Goal: Navigation & Orientation: Find specific page/section

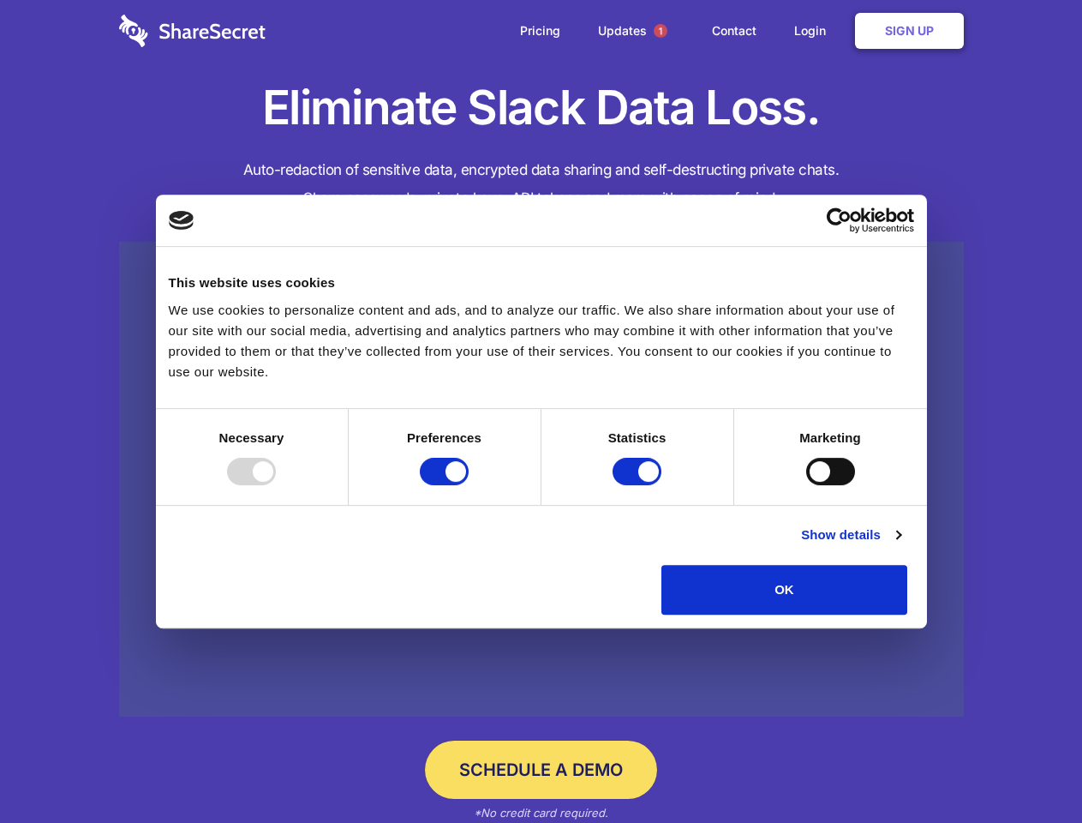
click at [276, 485] on div at bounding box center [251, 471] width 49 height 27
click at [469, 485] on input "Preferences" at bounding box center [444, 471] width 49 height 27
checkbox input "false"
click at [639, 485] on input "Statistics" at bounding box center [637, 471] width 49 height 27
checkbox input "false"
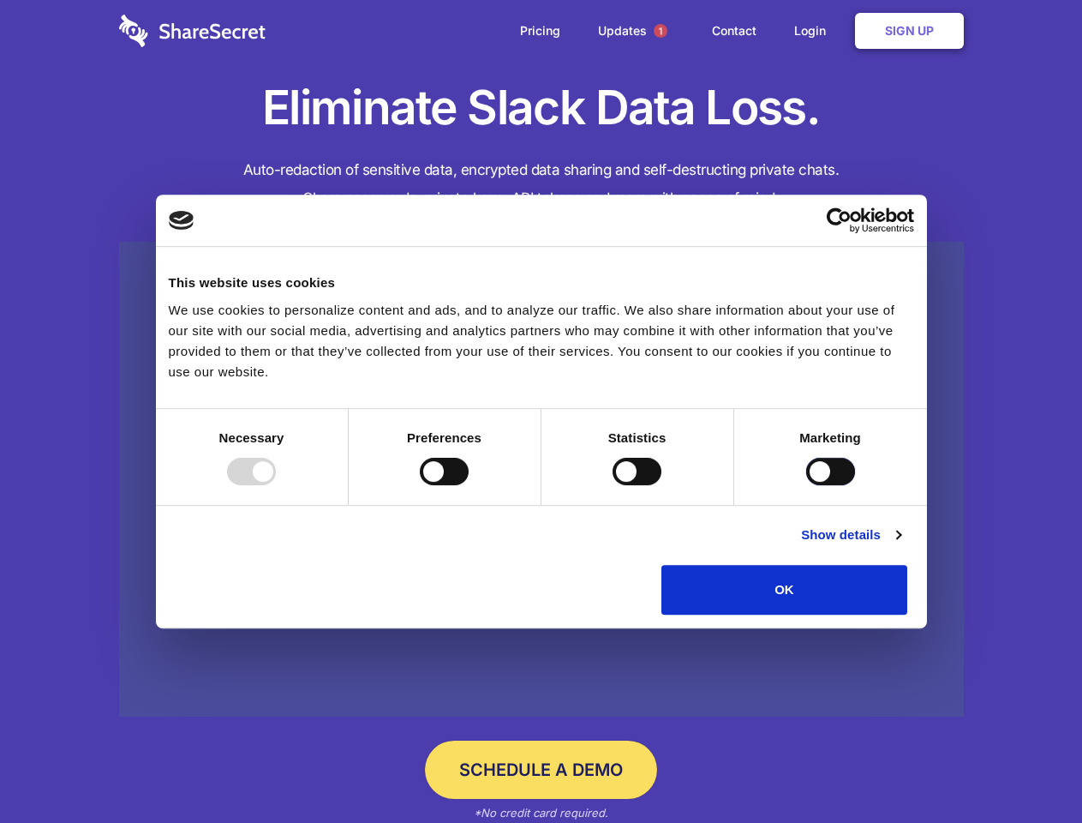
click at [806, 485] on input "Marketing" at bounding box center [830, 471] width 49 height 27
checkbox input "true"
click at [901, 545] on link "Show details" at bounding box center [850, 534] width 99 height 21
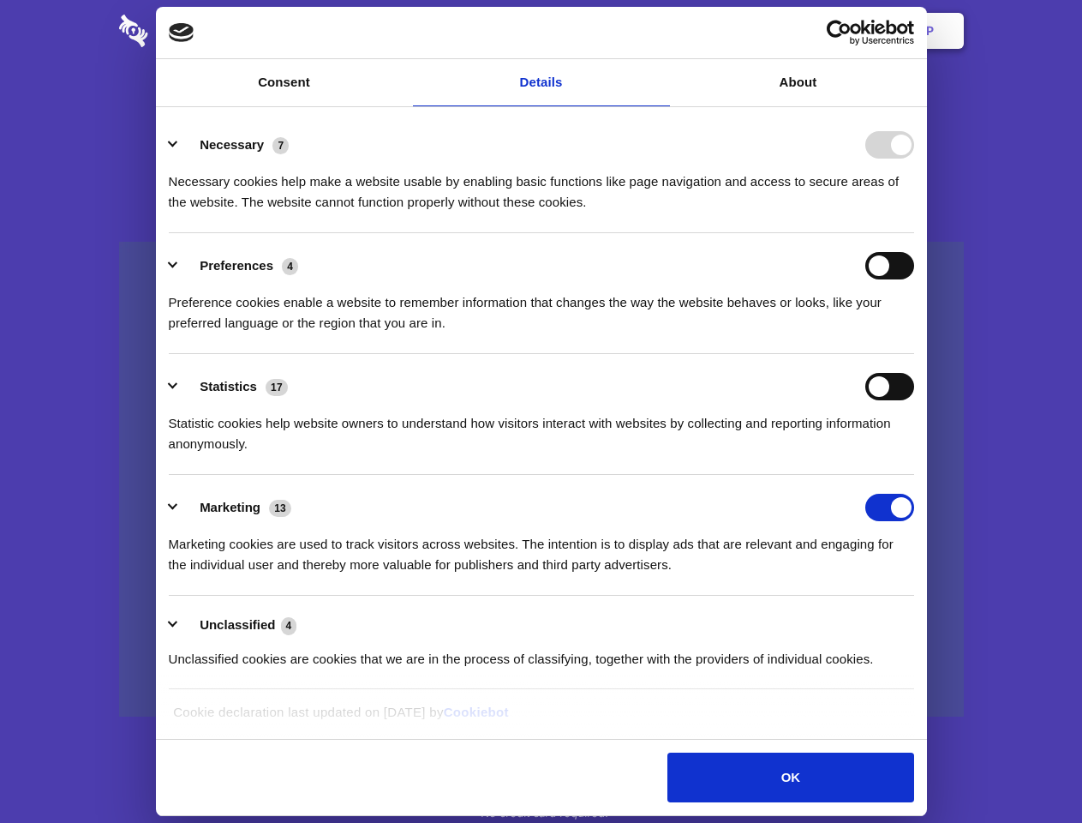
click at [914, 233] on li "Necessary 7 Necessary cookies help make a website usable by enabling basic func…" at bounding box center [542, 172] width 746 height 121
click at [660, 31] on span "1" at bounding box center [661, 31] width 14 height 14
